Goal: Task Accomplishment & Management: Manage account settings

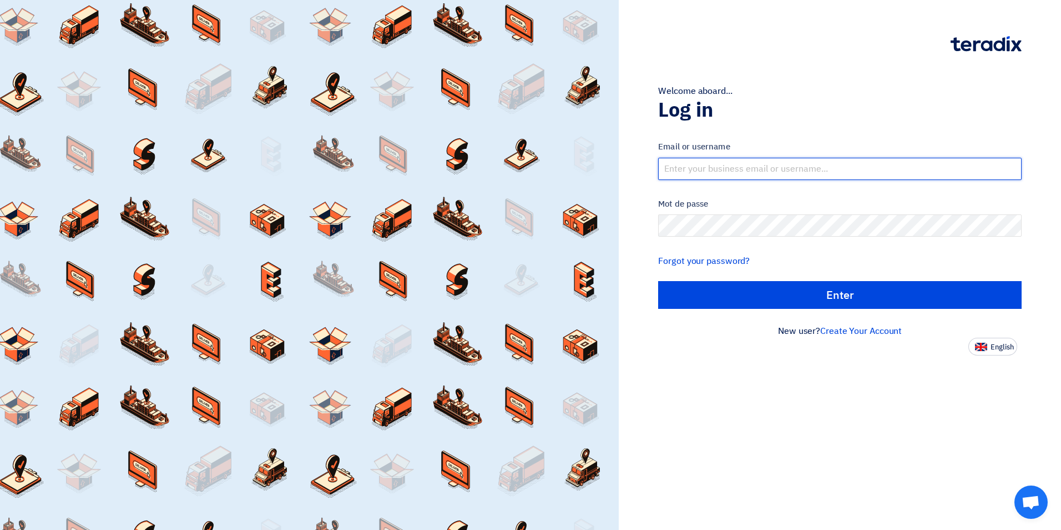
click at [704, 169] on input "text" at bounding box center [840, 169] width 364 height 22
click at [818, 170] on input "text" at bounding box center [840, 169] width 364 height 22
type input "[EMAIL_ADDRESS][DOMAIN_NAME]"
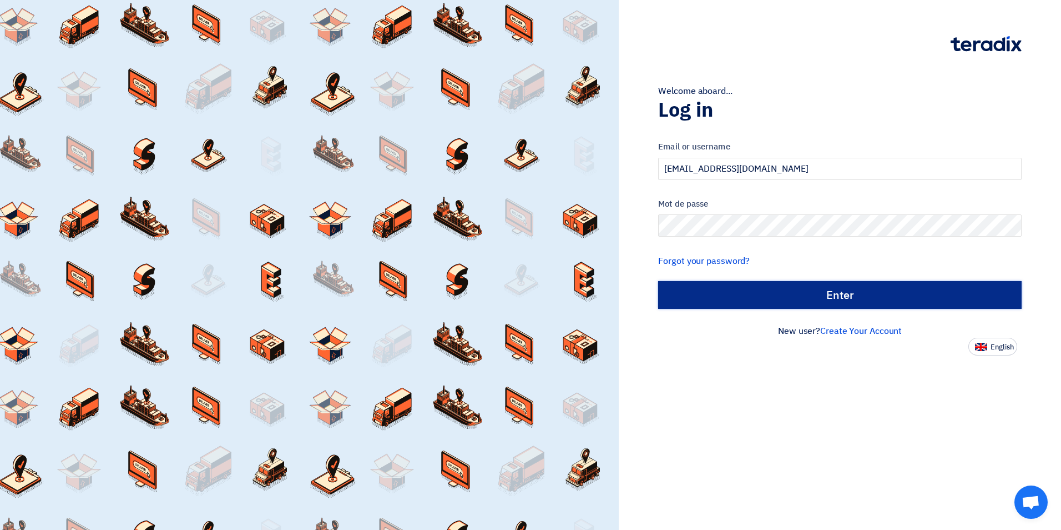
click at [824, 295] on input "الدخول" at bounding box center [840, 295] width 364 height 28
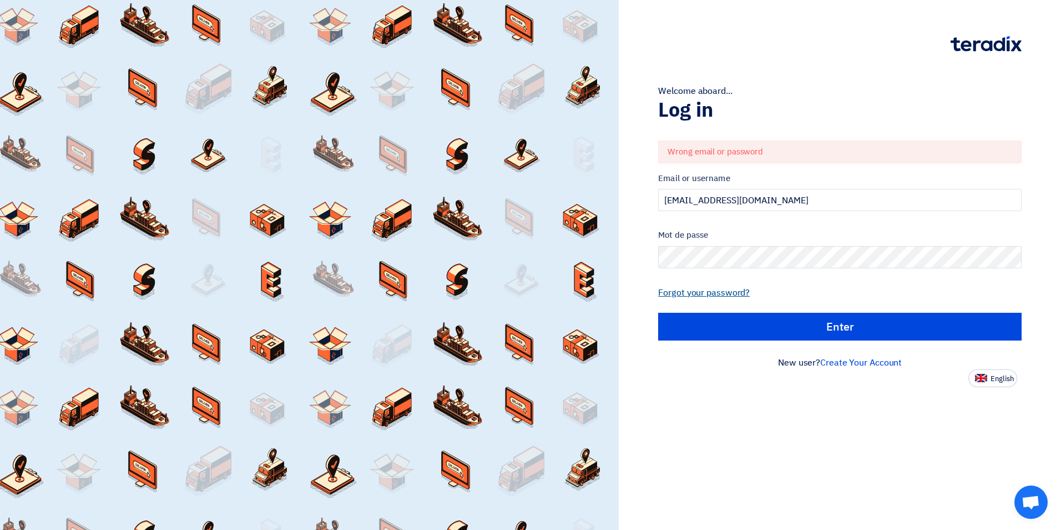
click at [722, 292] on link "Forgot your password?" at bounding box center [704, 292] width 92 height 13
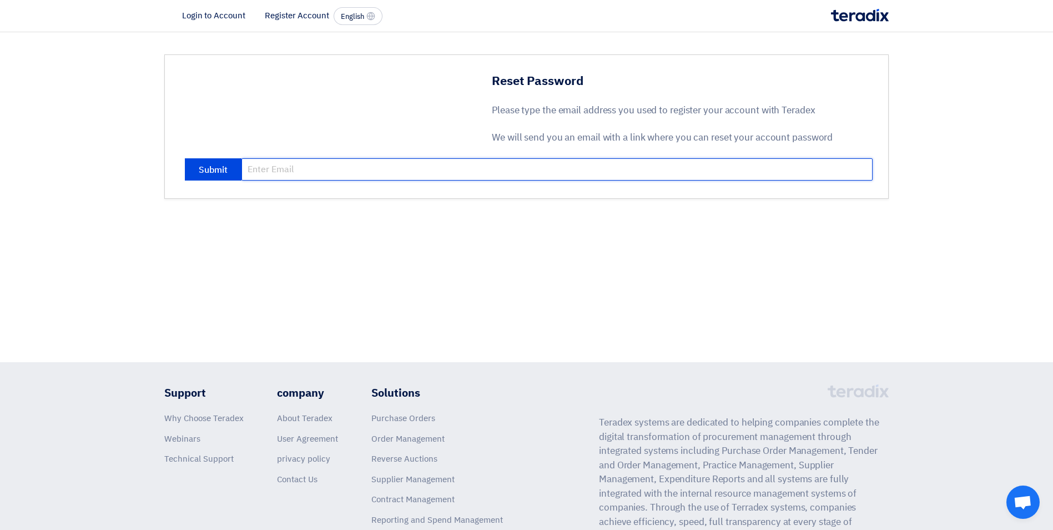
click at [282, 170] on input "email" at bounding box center [556, 169] width 631 height 22
type input "[EMAIL_ADDRESS][DOMAIN_NAME]"
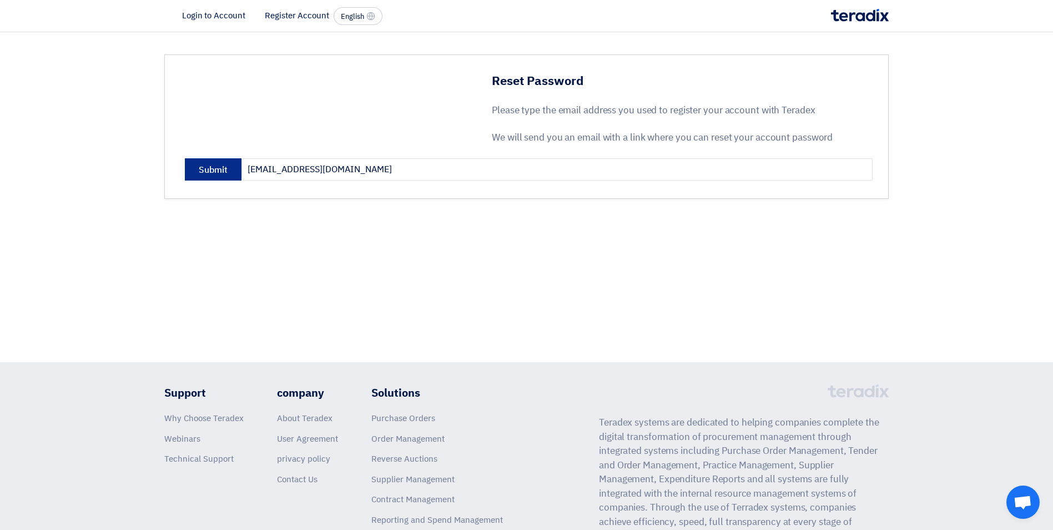
click at [218, 169] on button "Submit" at bounding box center [213, 169] width 57 height 22
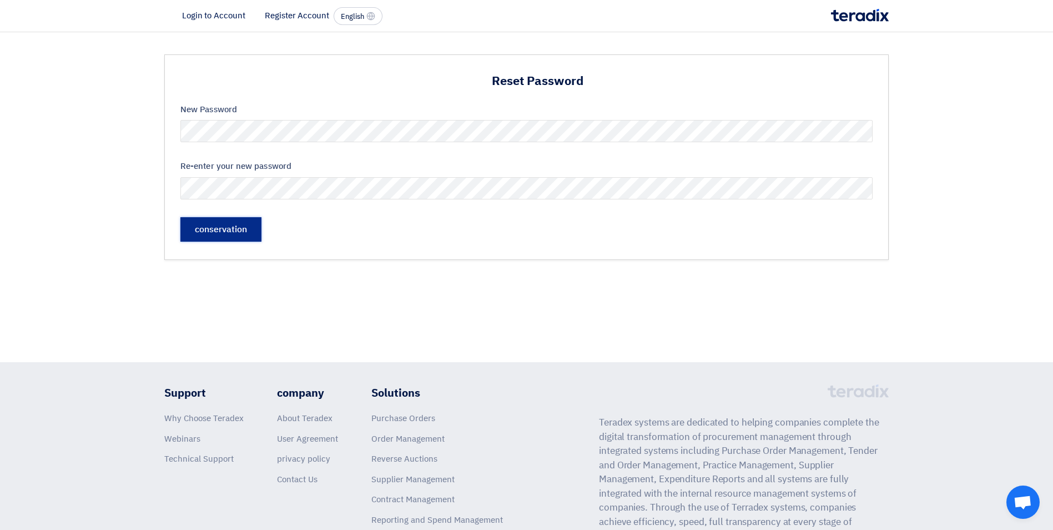
drag, startPoint x: 228, startPoint y: 233, endPoint x: 401, endPoint y: 316, distance: 191.9
click at [228, 235] on input "حفظ" at bounding box center [220, 229] width 81 height 24
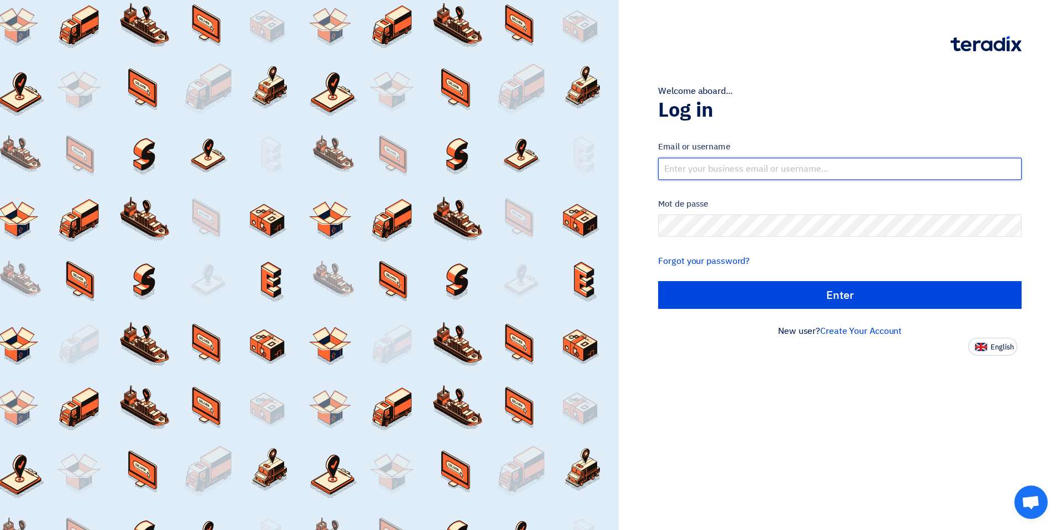
click at [729, 168] on input "text" at bounding box center [840, 169] width 364 height 22
type input "[EMAIL_ADDRESS][DOMAIN_NAME]"
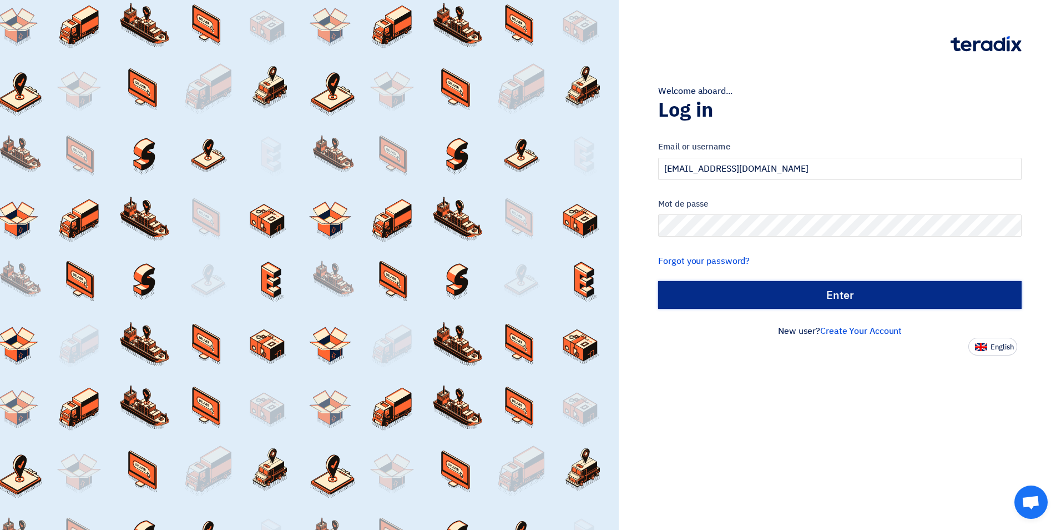
click at [835, 298] on input "Enter" at bounding box center [840, 295] width 364 height 28
type input "Sign in"
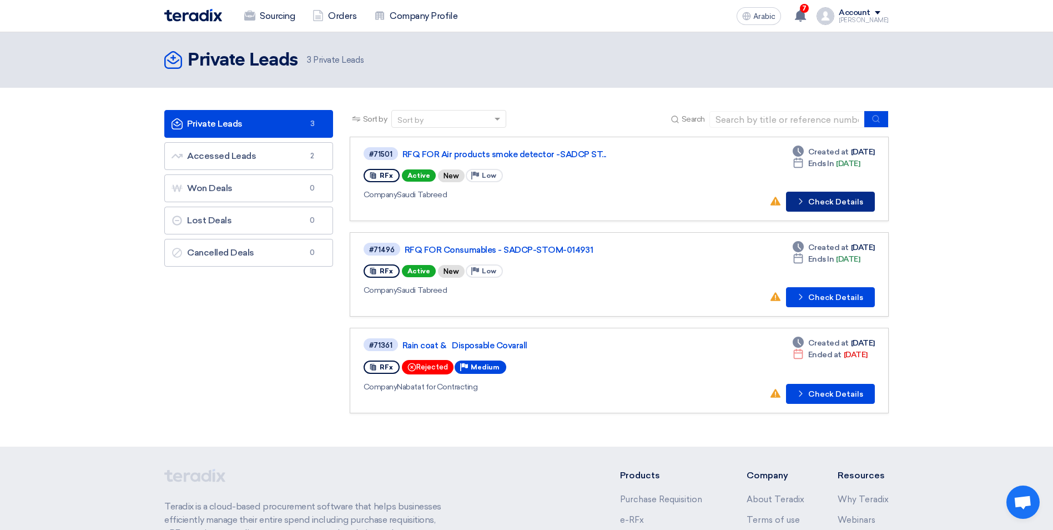
click at [823, 200] on font "Check Details" at bounding box center [835, 202] width 55 height 8
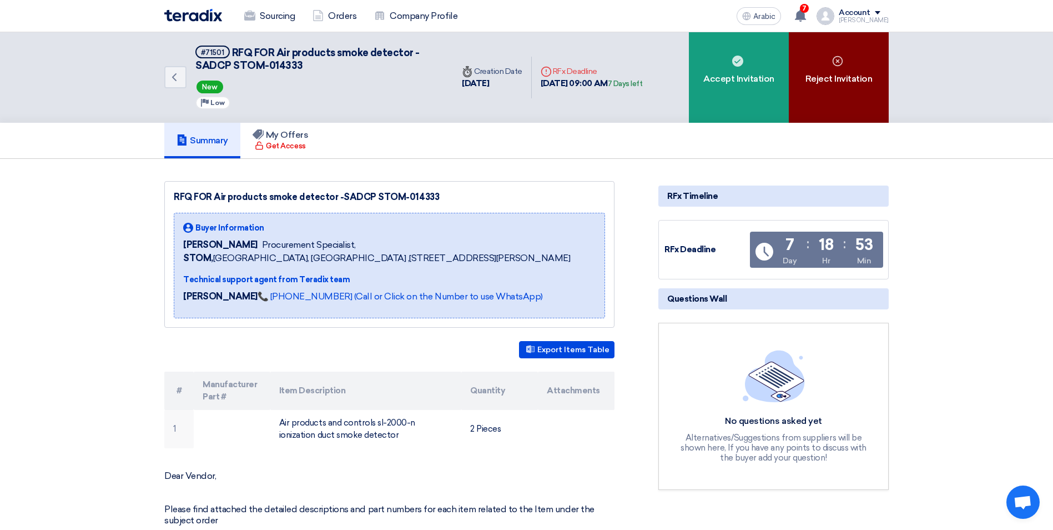
click at [843, 73] on font "Reject Invitation" at bounding box center [838, 78] width 67 height 13
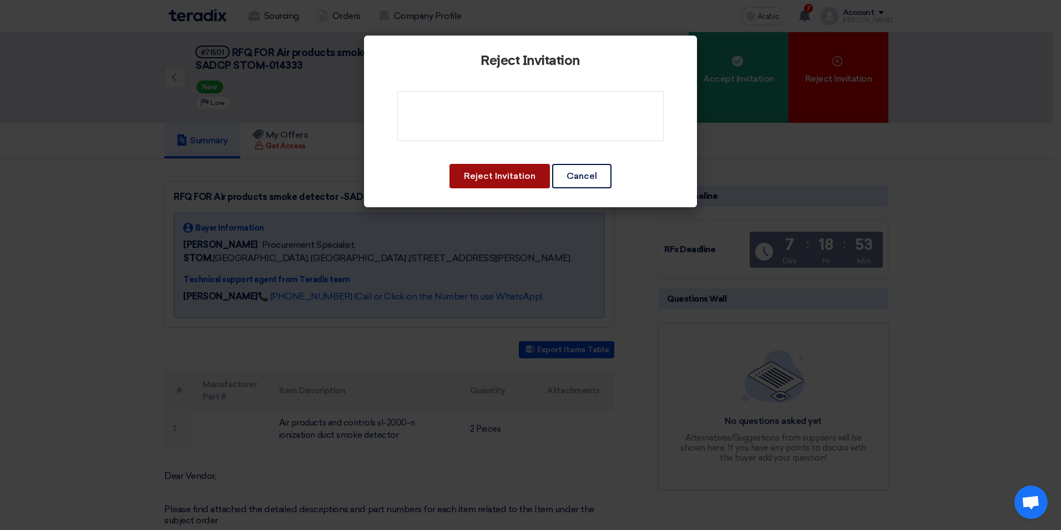
click at [520, 176] on button "Reject Invitation" at bounding box center [500, 176] width 100 height 24
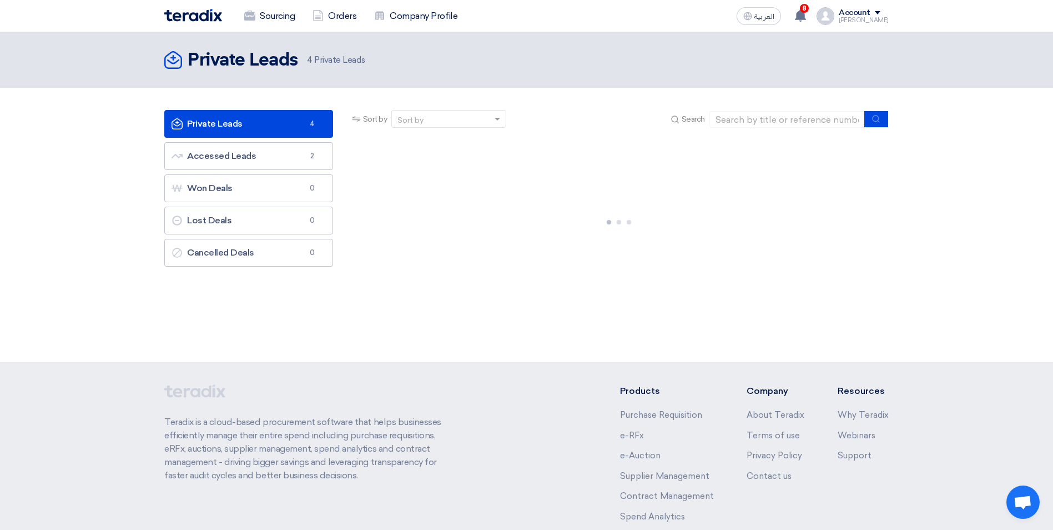
click at [214, 123] on link "Private Leads Private Leads 4" at bounding box center [248, 124] width 169 height 28
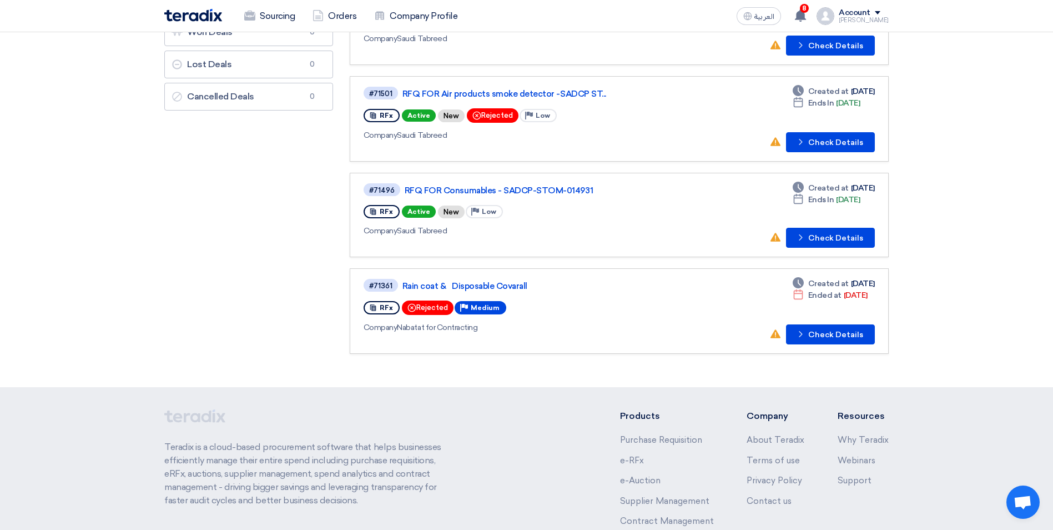
scroll to position [167, 0]
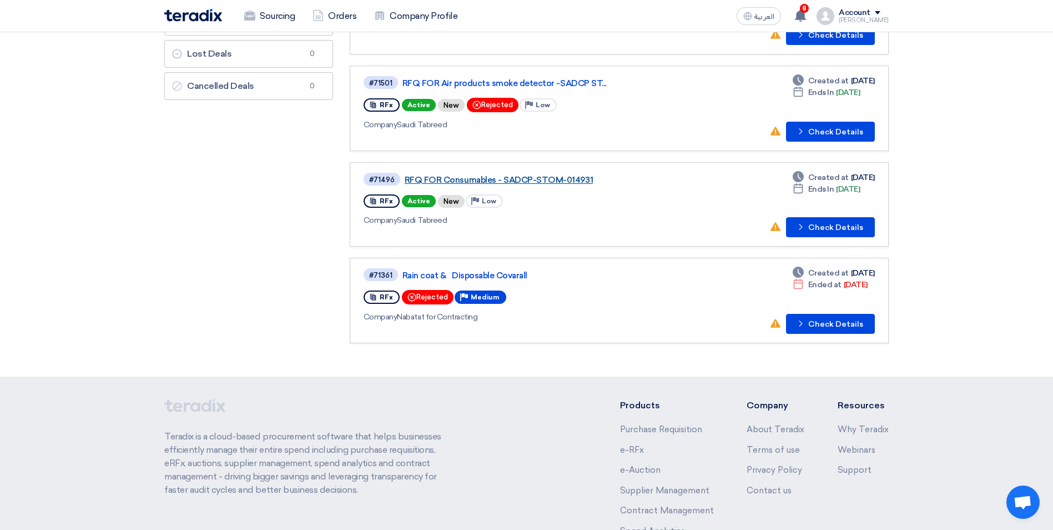
click at [494, 181] on link "RFQ FOR Consumables - SADCP-STOM-014931" at bounding box center [544, 180] width 278 height 10
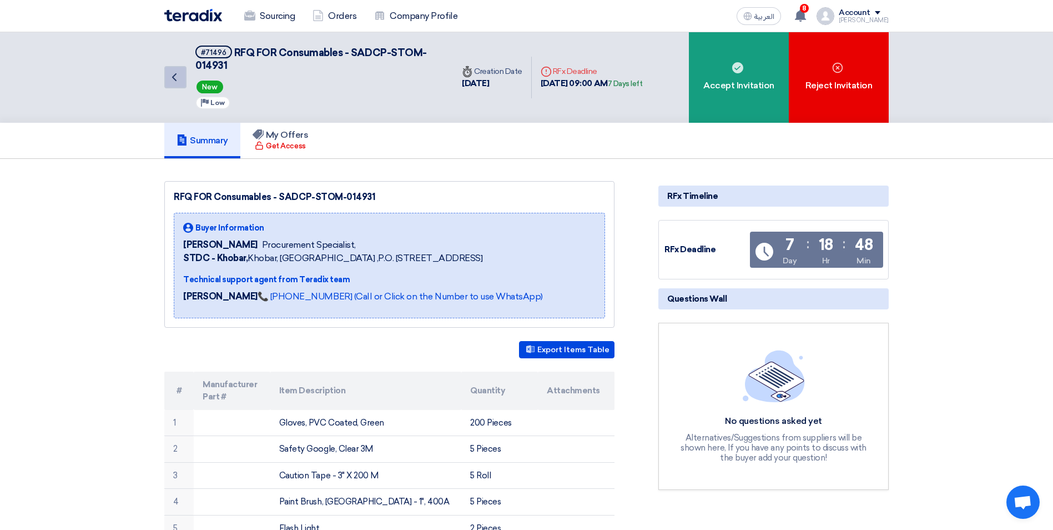
click at [178, 80] on icon "Back" at bounding box center [174, 77] width 13 height 13
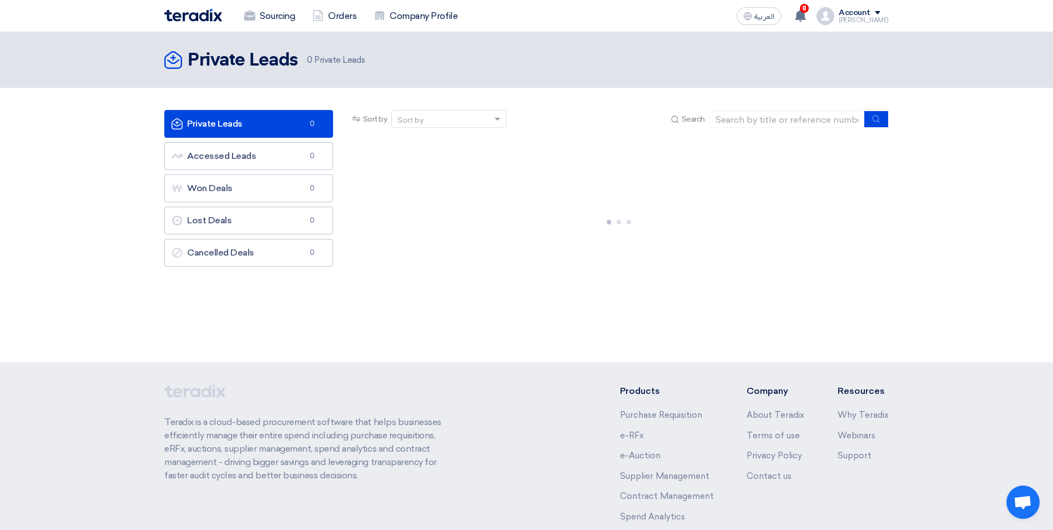
click at [279, 124] on link "Private Leads Private Leads 0" at bounding box center [248, 124] width 169 height 28
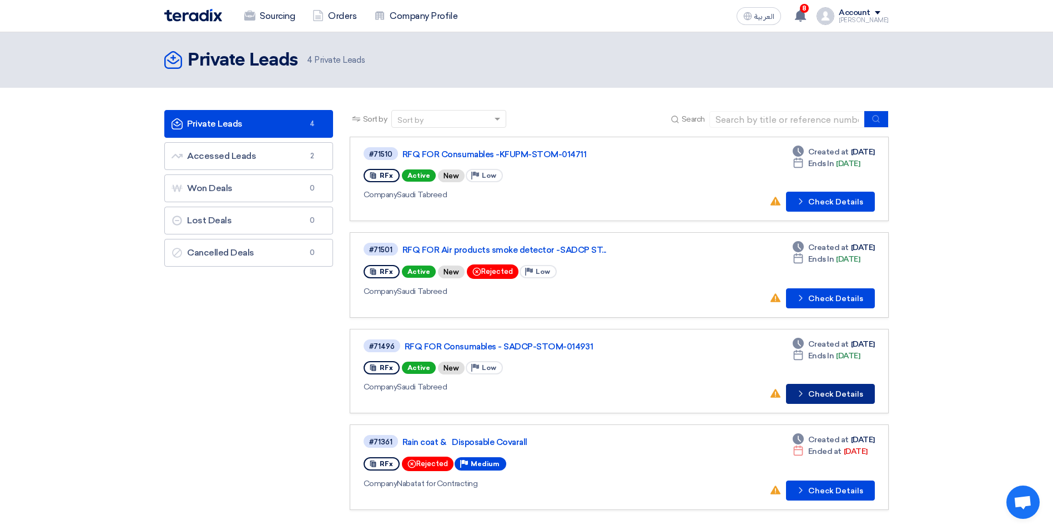
click at [836, 391] on button "Check details Check Details" at bounding box center [830, 394] width 89 height 20
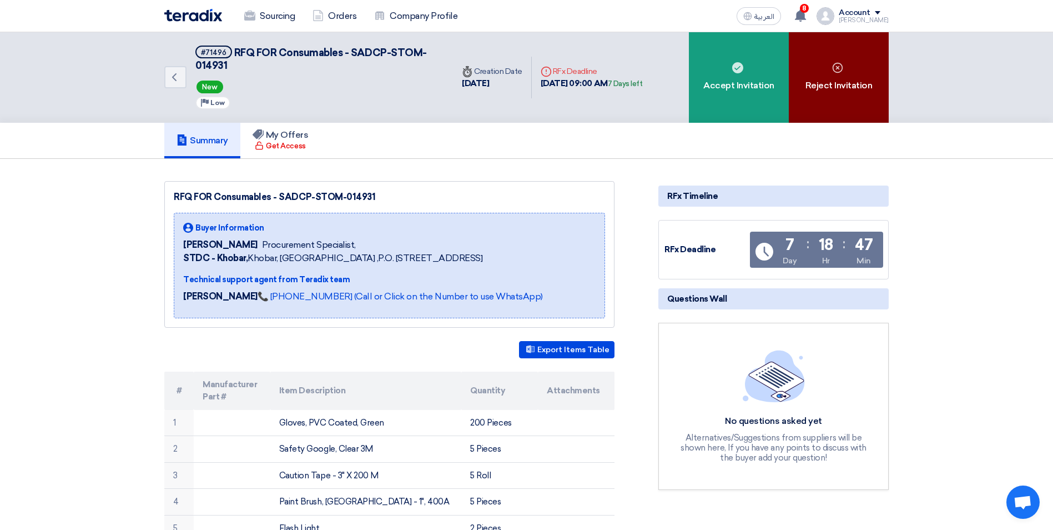
click at [844, 77] on div "Reject Invitation" at bounding box center [839, 77] width 100 height 90
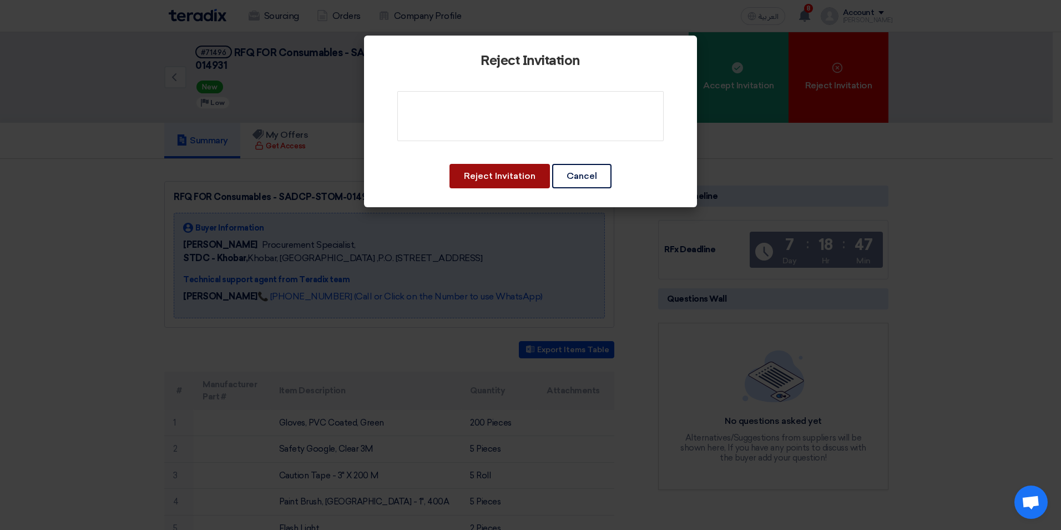
click at [521, 179] on button "Reject Invitation" at bounding box center [500, 176] width 100 height 24
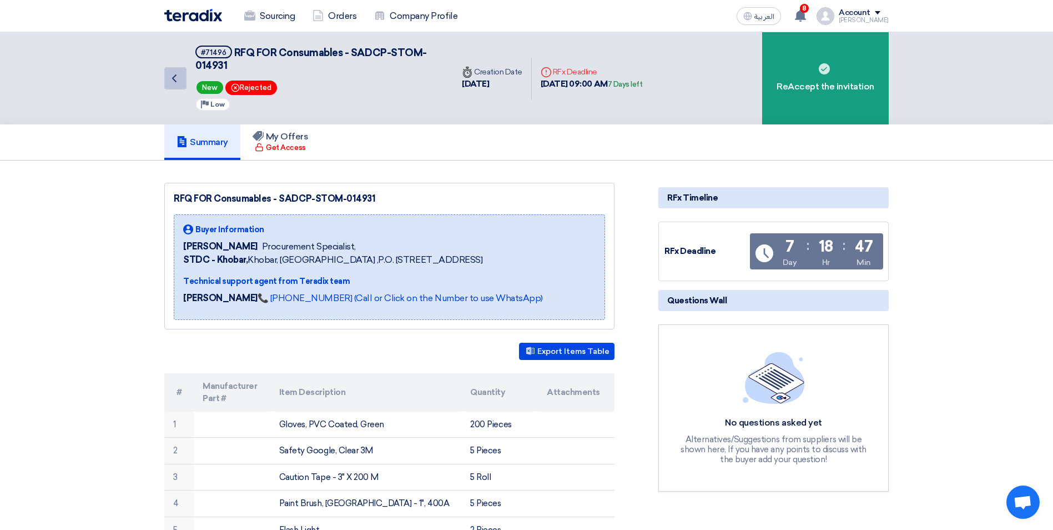
click at [176, 79] on icon "Back" at bounding box center [174, 78] width 13 height 13
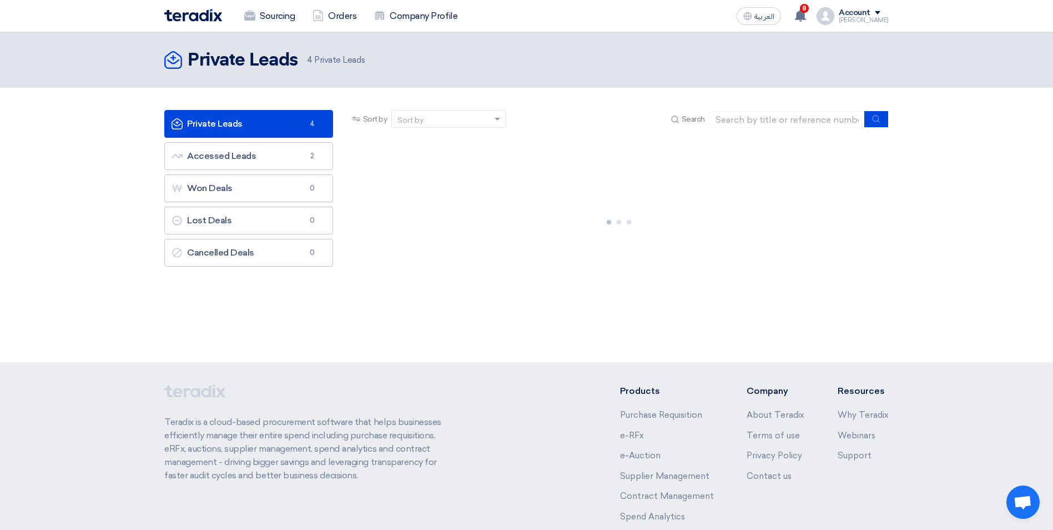
click at [300, 129] on link "Private Leads Private Leads 4" at bounding box center [248, 124] width 169 height 28
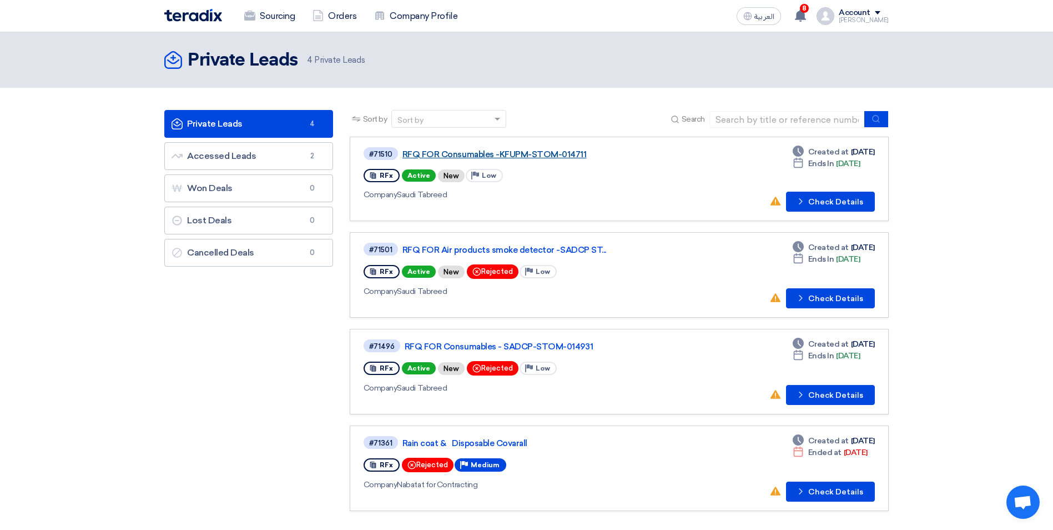
click at [491, 152] on link "RFQ FOR Consumables -KFUPM-STOM-014711" at bounding box center [541, 154] width 278 height 10
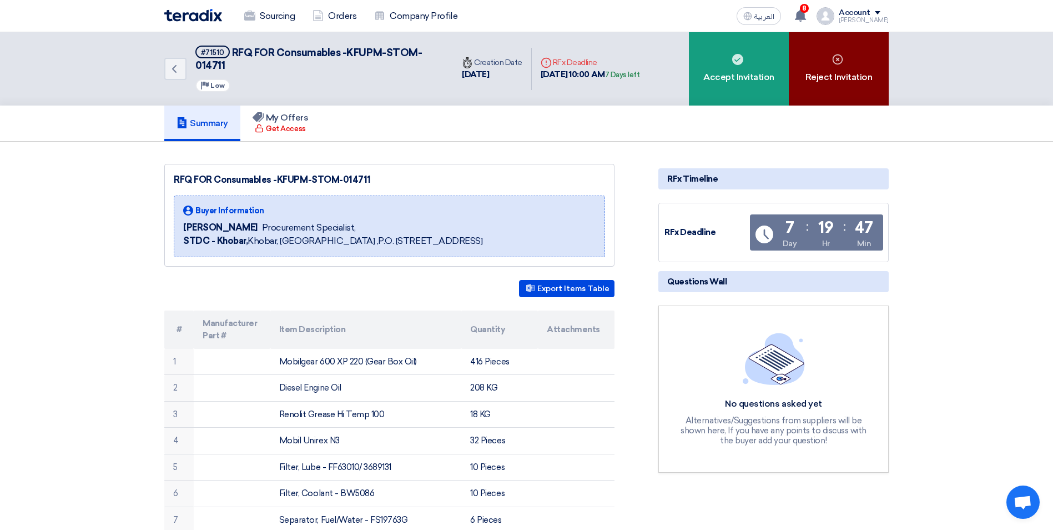
click at [842, 66] on div "Reject Invitation" at bounding box center [839, 68] width 100 height 73
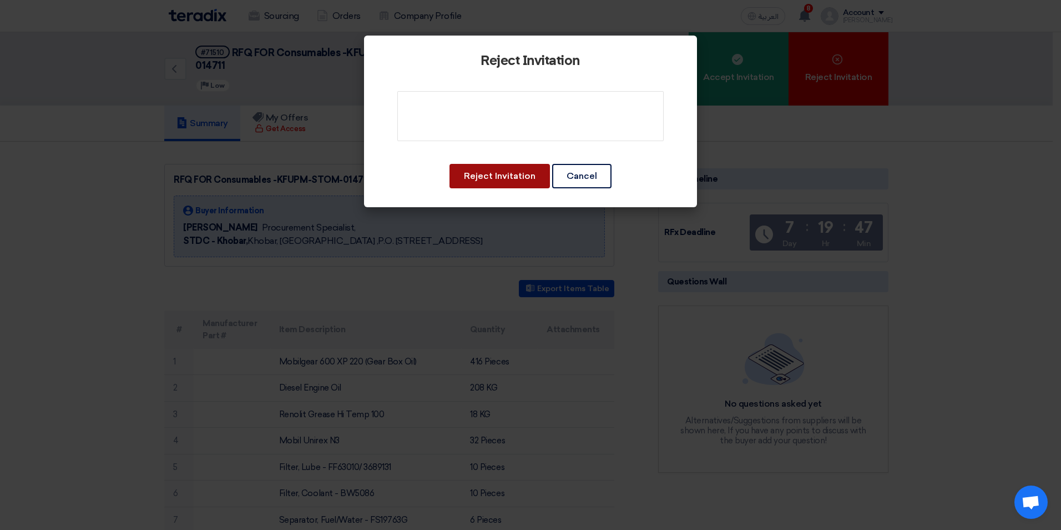
click at [478, 177] on button "Reject Invitation" at bounding box center [500, 176] width 100 height 24
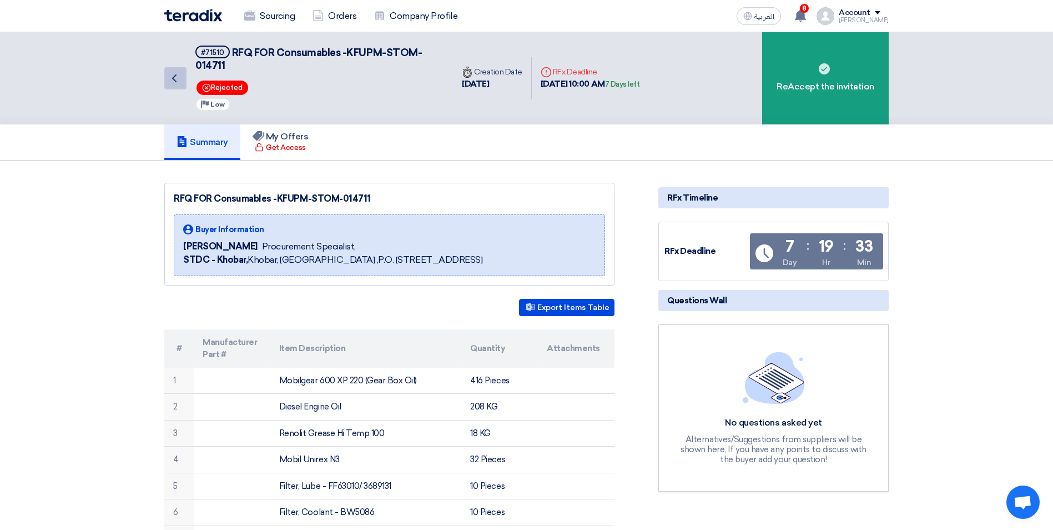
click at [173, 81] on icon "Back" at bounding box center [174, 78] width 13 height 13
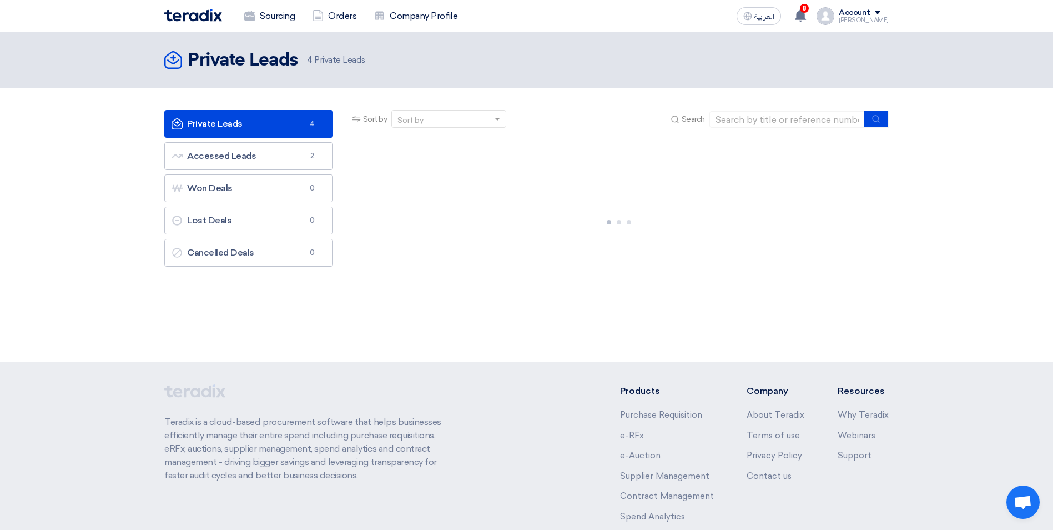
click at [236, 127] on link "Private Leads Private Leads 4" at bounding box center [248, 124] width 169 height 28
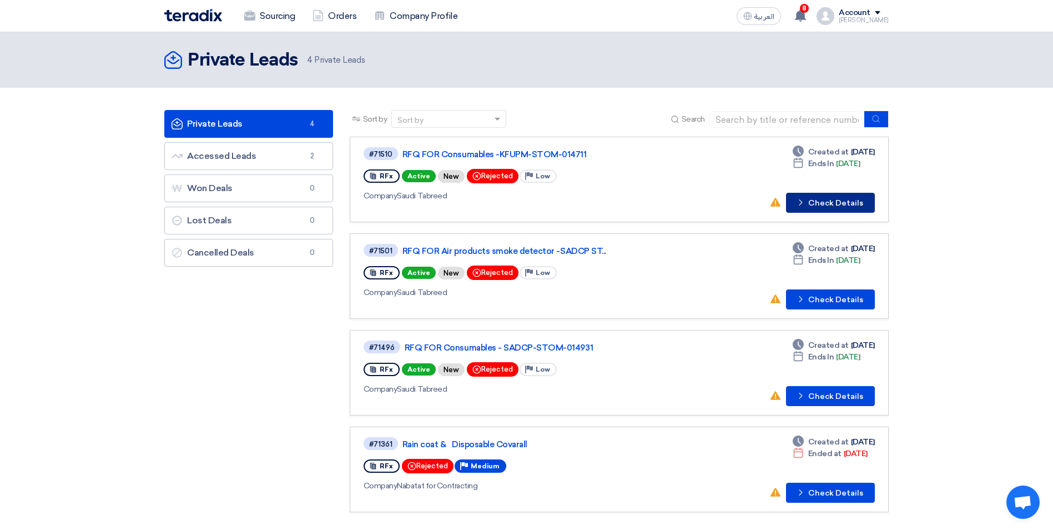
click at [839, 202] on button "Check details Check Details" at bounding box center [830, 203] width 89 height 20
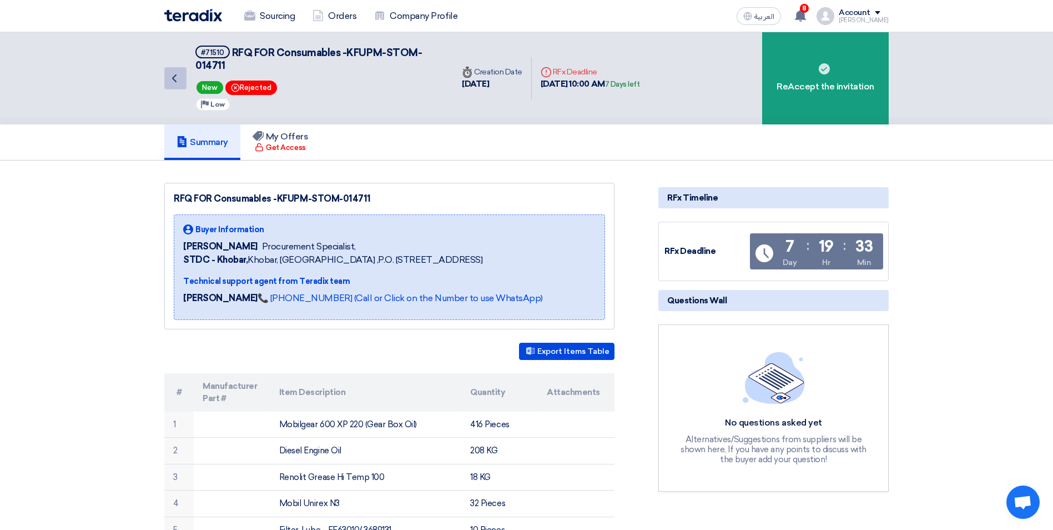
click at [178, 82] on icon "Back" at bounding box center [174, 78] width 13 height 13
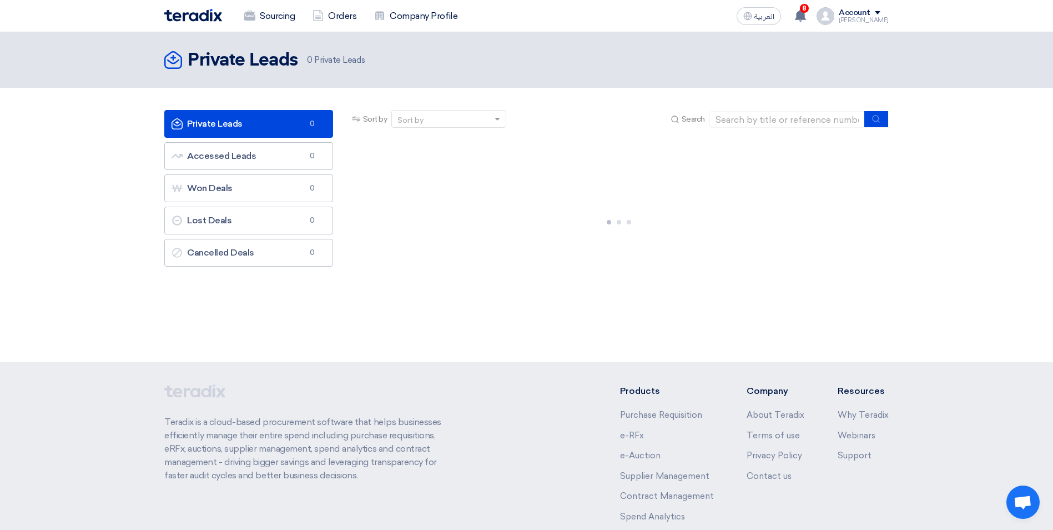
click at [223, 125] on link "Private Leads Private Leads 0" at bounding box center [248, 124] width 169 height 28
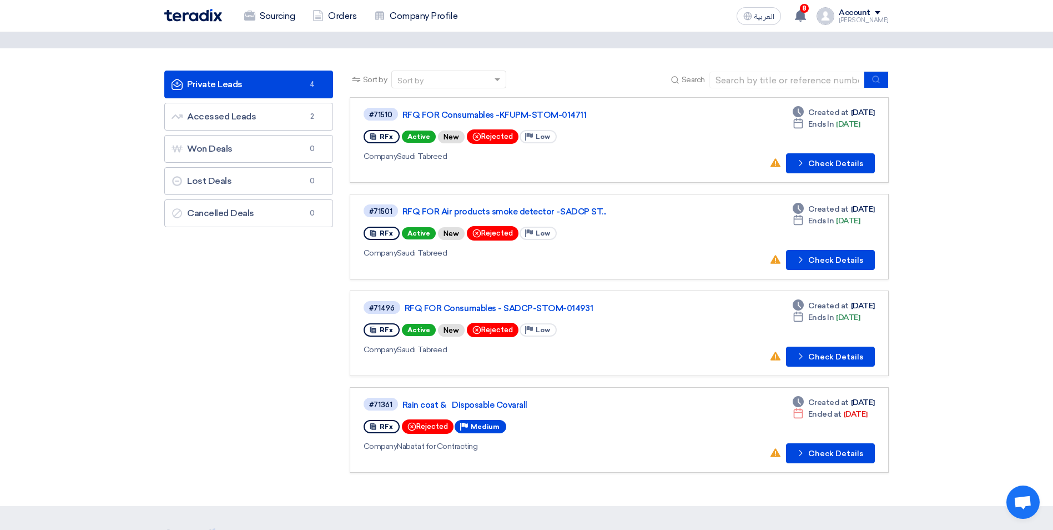
scroll to position [56, 0]
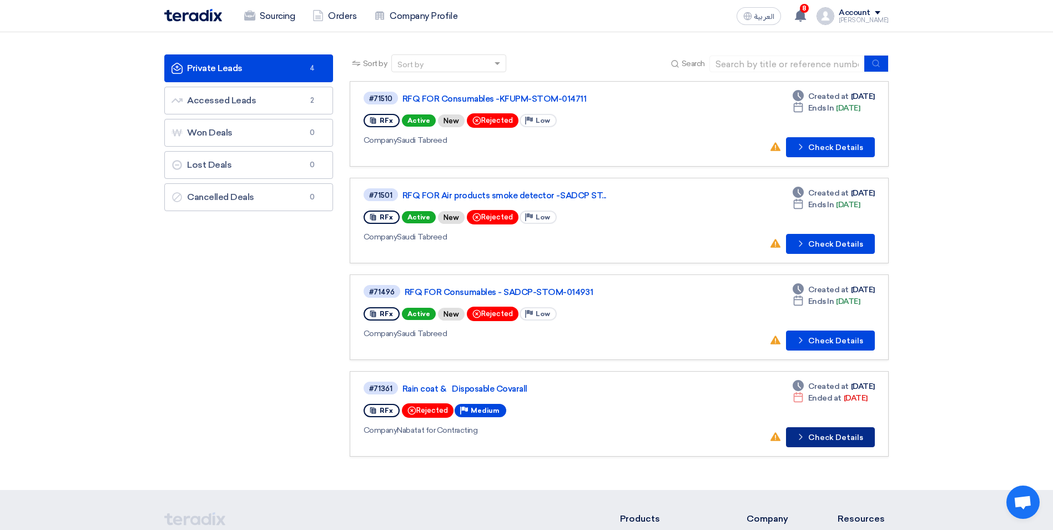
click at [839, 439] on button "Check details Check Details" at bounding box center [830, 437] width 89 height 20
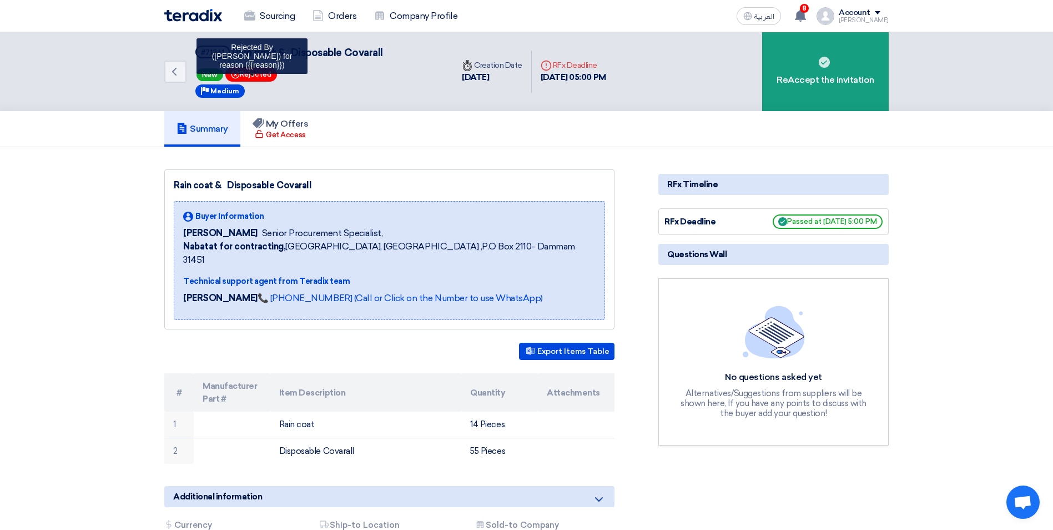
click at [266, 75] on span "Bookmark Rejected" at bounding box center [251, 74] width 52 height 14
click at [178, 69] on icon "Back" at bounding box center [174, 71] width 13 height 13
